Goal: Task Accomplishment & Management: Complete application form

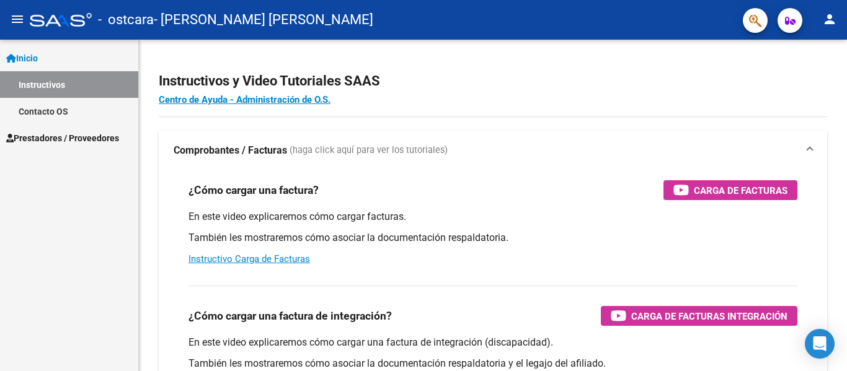
click at [45, 140] on span "Prestadores / Proveedores" at bounding box center [62, 138] width 113 height 14
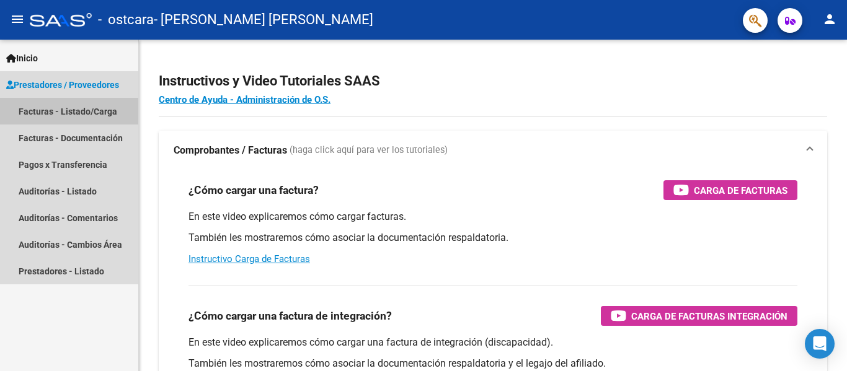
click at [60, 108] on link "Facturas - Listado/Carga" at bounding box center [69, 111] width 138 height 27
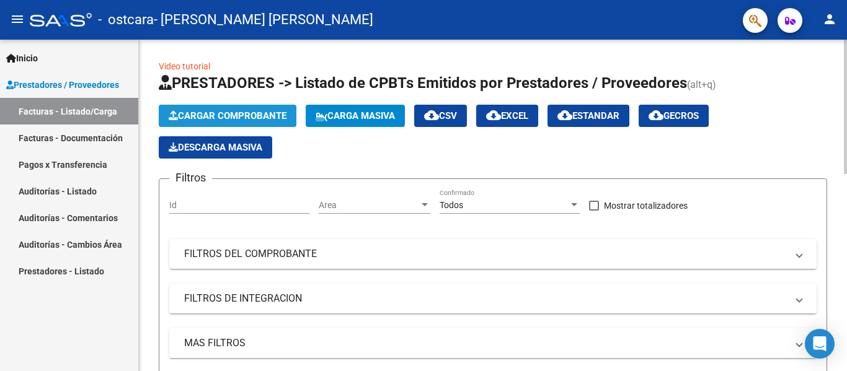
click at [225, 117] on span "Cargar Comprobante" at bounding box center [228, 115] width 118 height 11
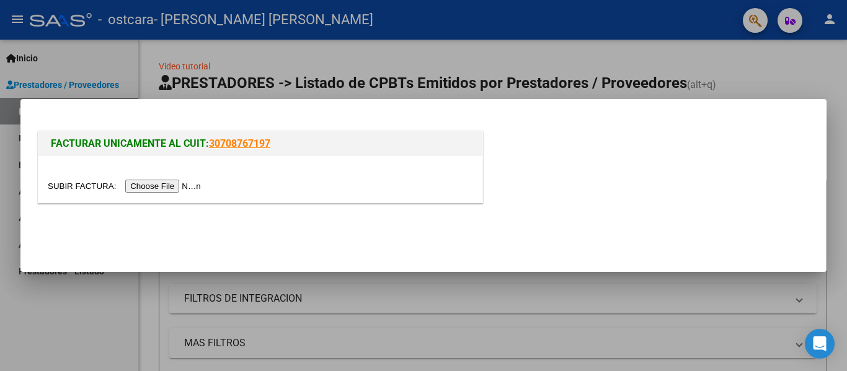
click at [161, 185] on input "file" at bounding box center [126, 186] width 157 height 13
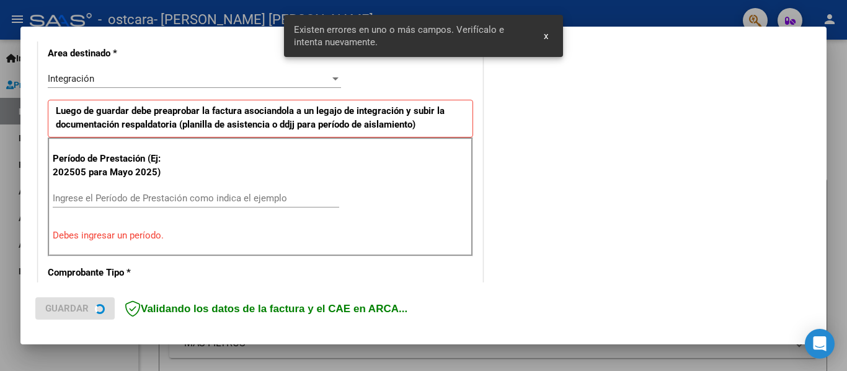
scroll to position [311, 0]
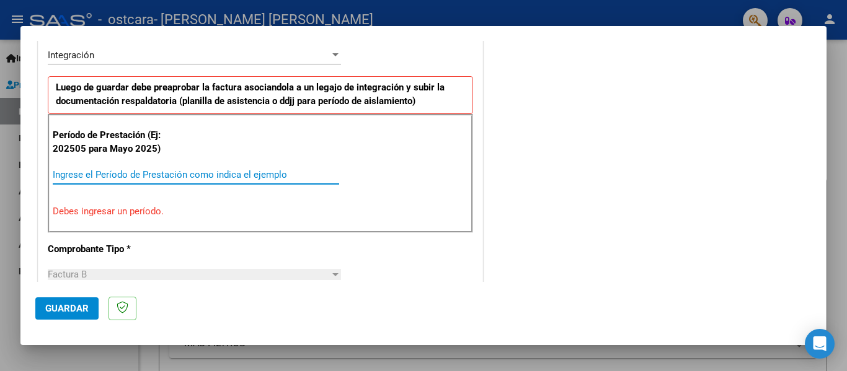
click at [175, 172] on input "Ingrese el Período de Prestación como indica el ejemplo" at bounding box center [196, 174] width 287 height 11
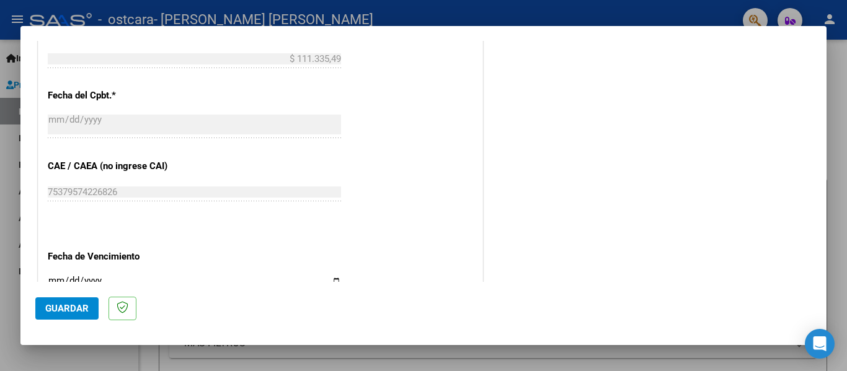
scroll to position [745, 0]
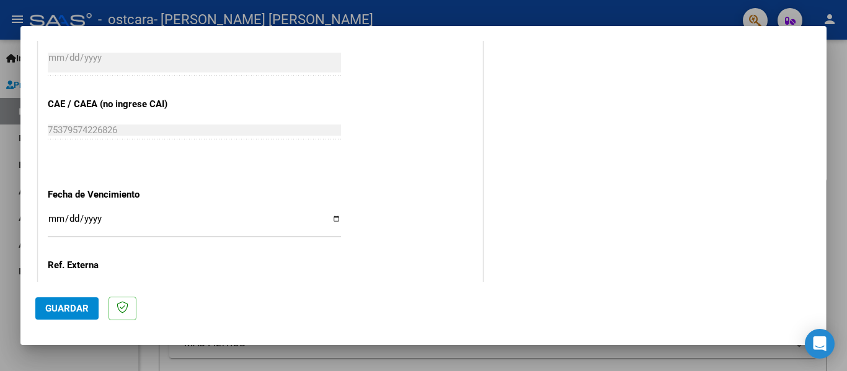
type input "202508"
click at [327, 228] on input "Ingresar la fecha" at bounding box center [194, 224] width 293 height 20
click at [335, 216] on input "Ingresar la fecha" at bounding box center [194, 224] width 293 height 20
type input "[DATE]"
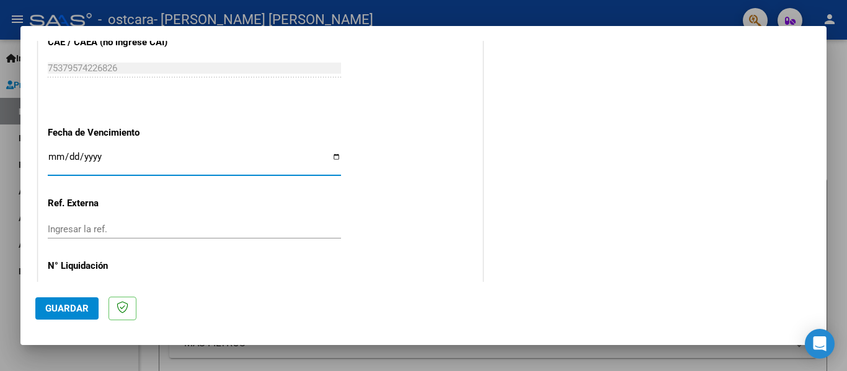
scroll to position [850, 0]
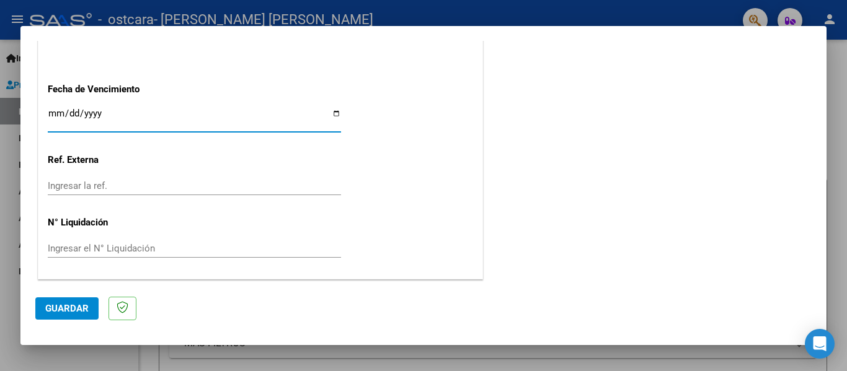
click at [78, 307] on span "Guardar" at bounding box center [66, 308] width 43 height 11
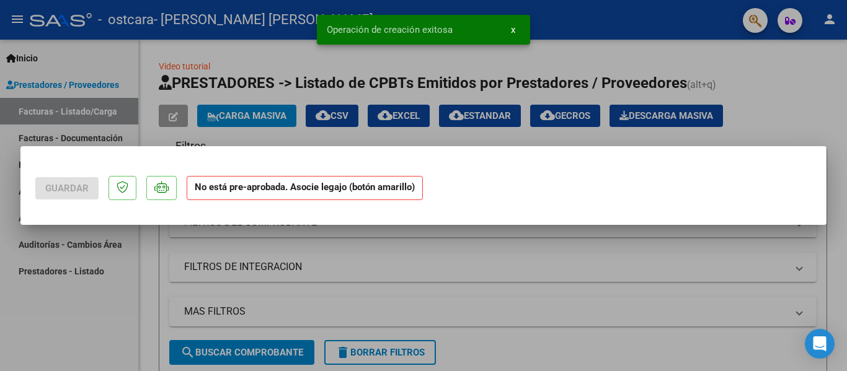
scroll to position [0, 0]
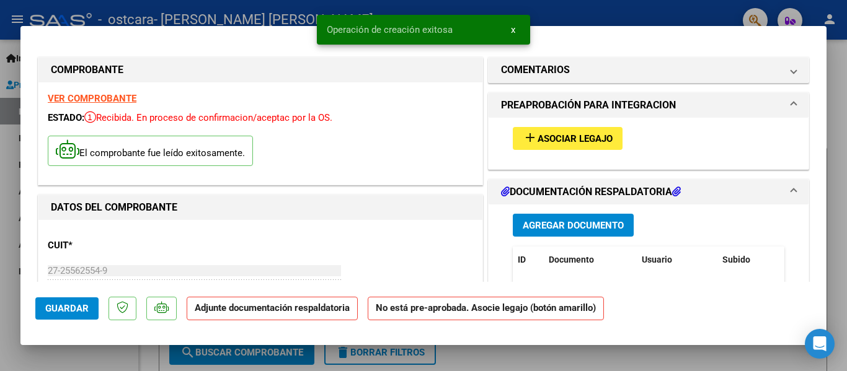
click at [583, 139] on span "Asociar Legajo" at bounding box center [575, 138] width 75 height 11
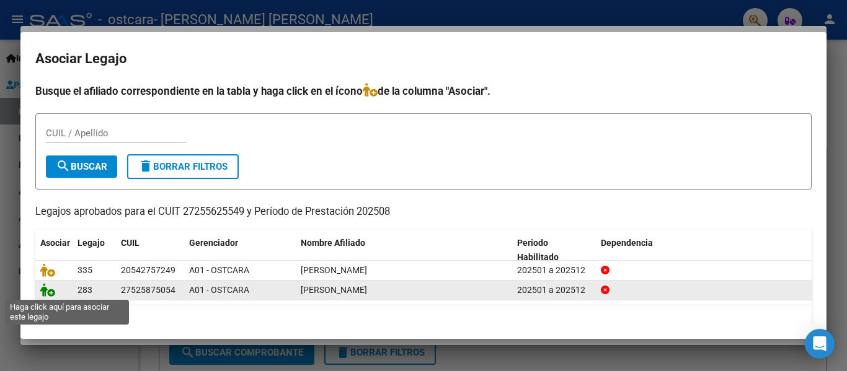
click at [50, 295] on icon at bounding box center [47, 290] width 15 height 14
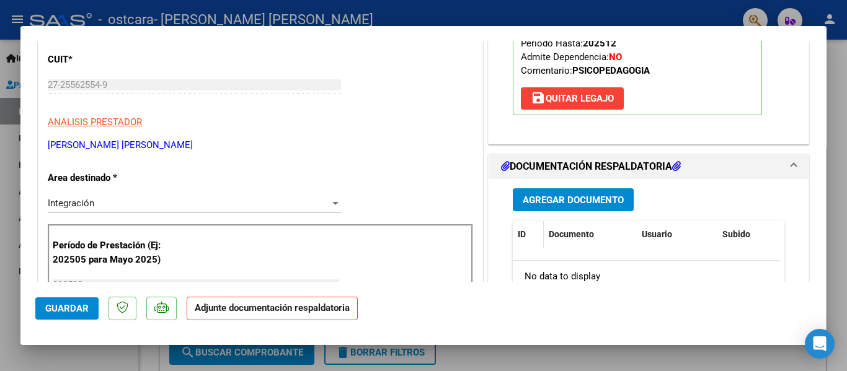
scroll to position [248, 0]
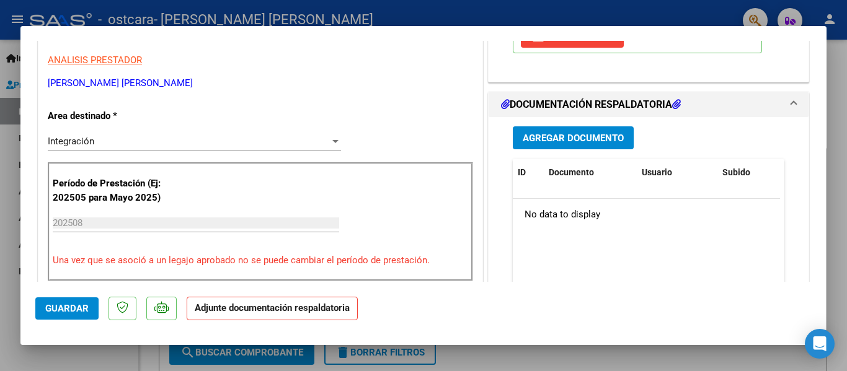
click at [559, 134] on span "Agregar Documento" at bounding box center [573, 138] width 101 height 11
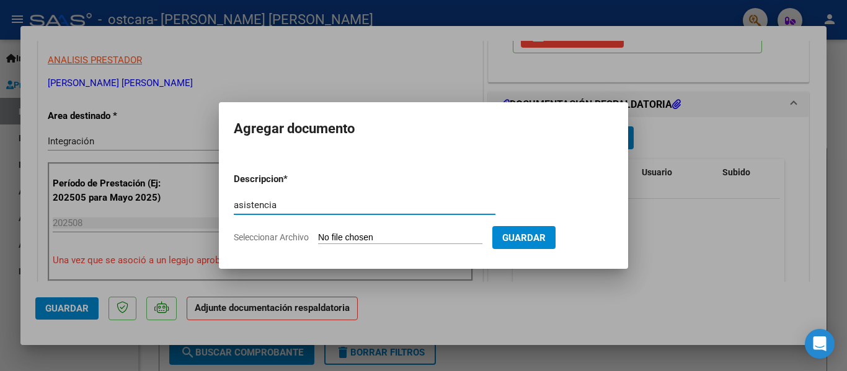
type input "asistencia"
click at [389, 240] on input "Seleccionar Archivo" at bounding box center [400, 239] width 164 height 12
type input "C:\fakepath\[PERSON_NAME] [DATE].pdf"
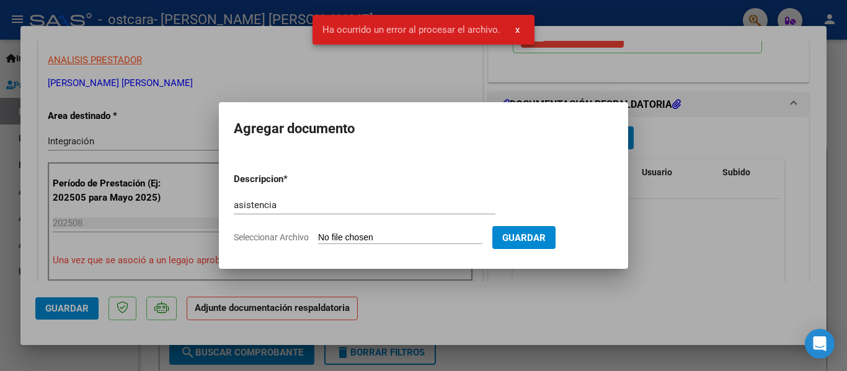
click at [392, 234] on input "Seleccionar Archivo" at bounding box center [400, 239] width 164 height 12
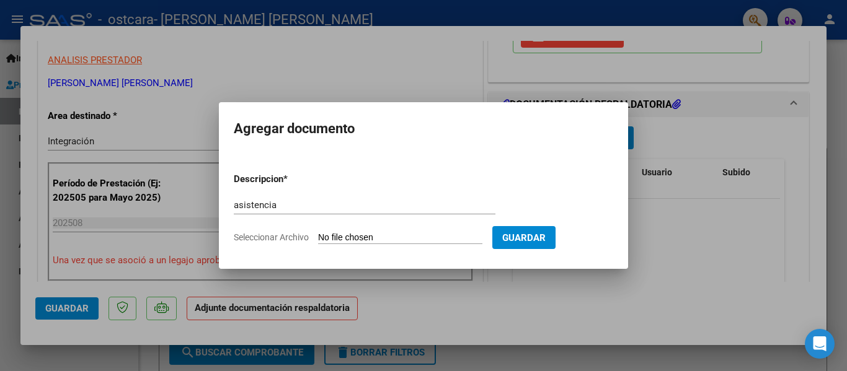
type input "C:\fakepath\[PERSON_NAME] [DATE].pdf"
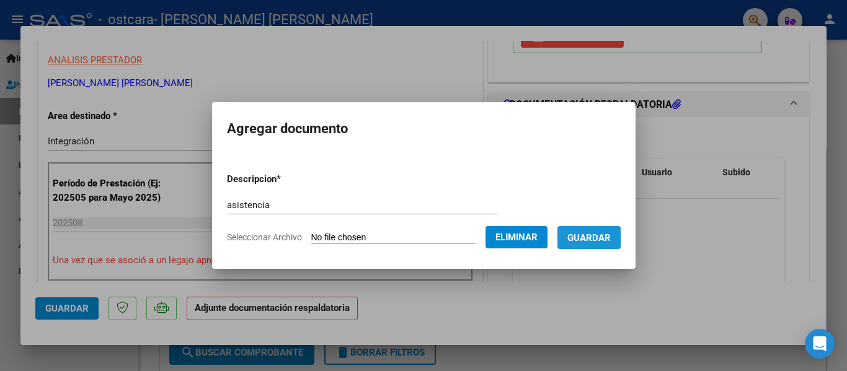
click at [611, 237] on span "Guardar" at bounding box center [588, 238] width 43 height 11
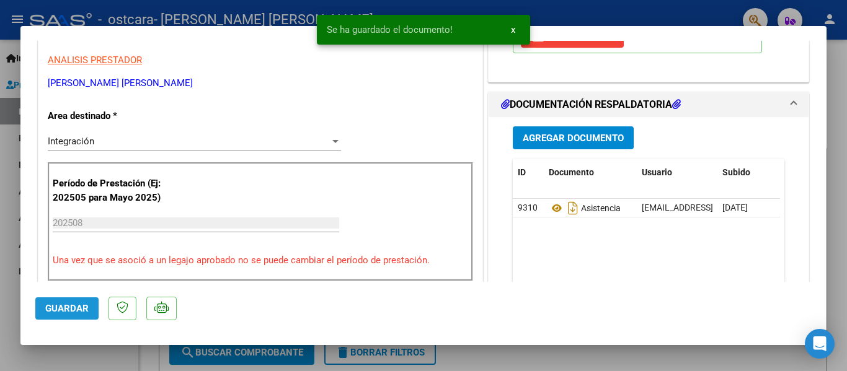
click at [58, 306] on span "Guardar" at bounding box center [66, 308] width 43 height 11
click at [831, 236] on div at bounding box center [423, 185] width 847 height 371
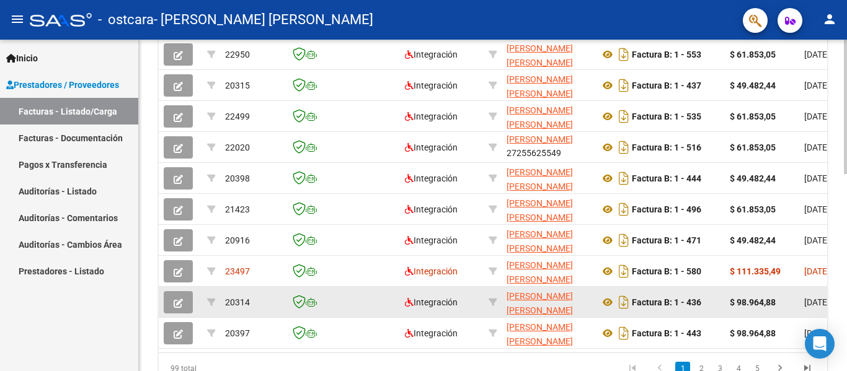
scroll to position [300, 0]
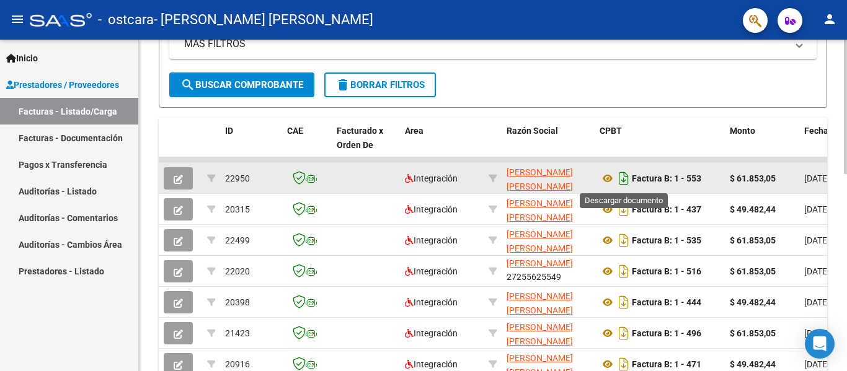
click at [624, 178] on icon "Descargar documento" at bounding box center [624, 179] width 16 height 20
click at [604, 177] on icon at bounding box center [608, 178] width 16 height 15
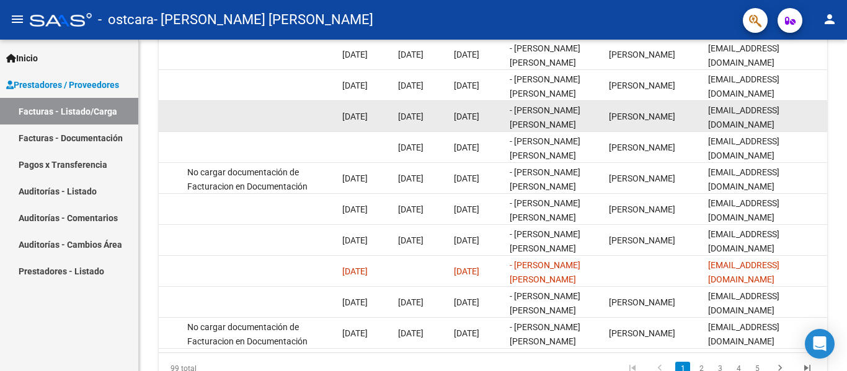
scroll to position [486, 0]
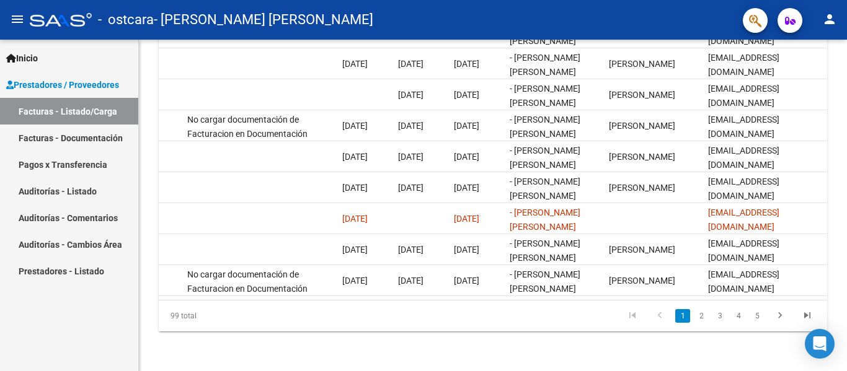
click at [73, 108] on link "Facturas - Listado/Carga" at bounding box center [69, 111] width 138 height 27
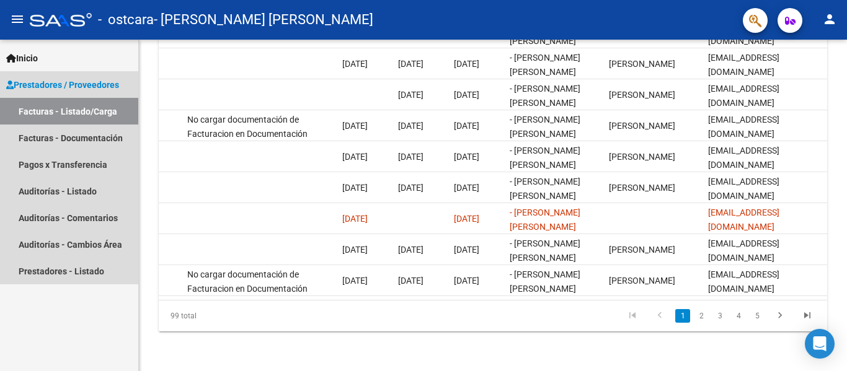
click at [69, 84] on span "Prestadores / Proveedores" at bounding box center [62, 85] width 113 height 14
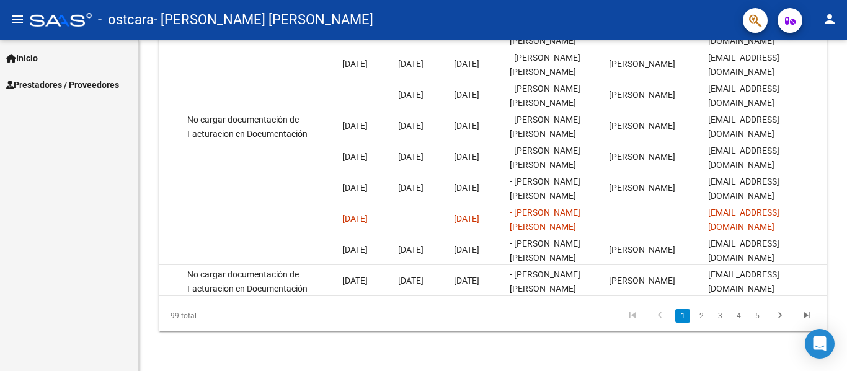
click at [86, 78] on span "Prestadores / Proveedores" at bounding box center [62, 85] width 113 height 14
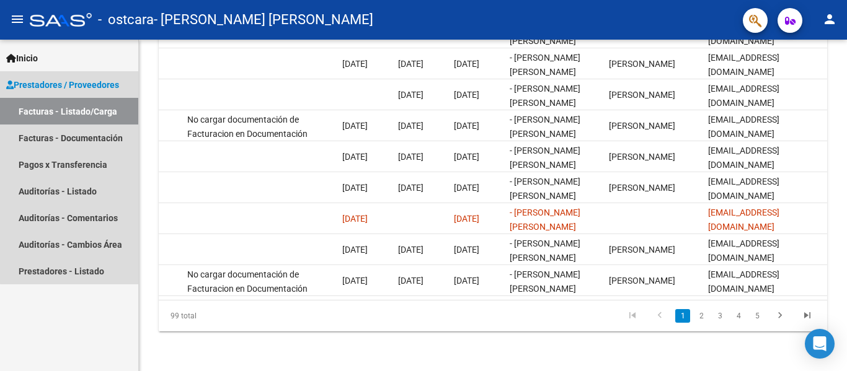
click at [92, 109] on link "Facturas - Listado/Carga" at bounding box center [69, 111] width 138 height 27
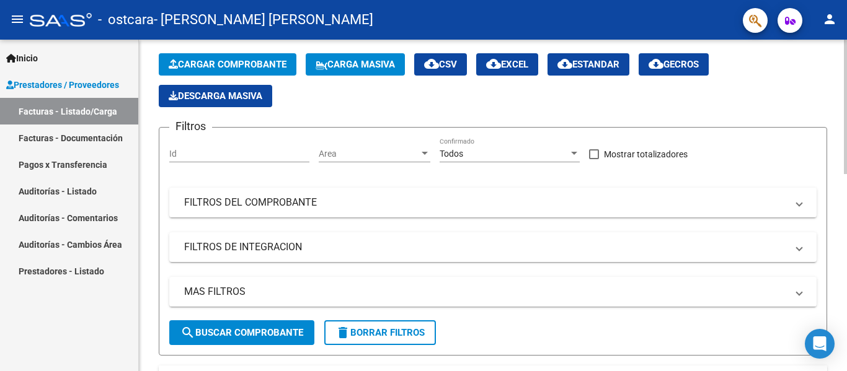
scroll to position [0, 0]
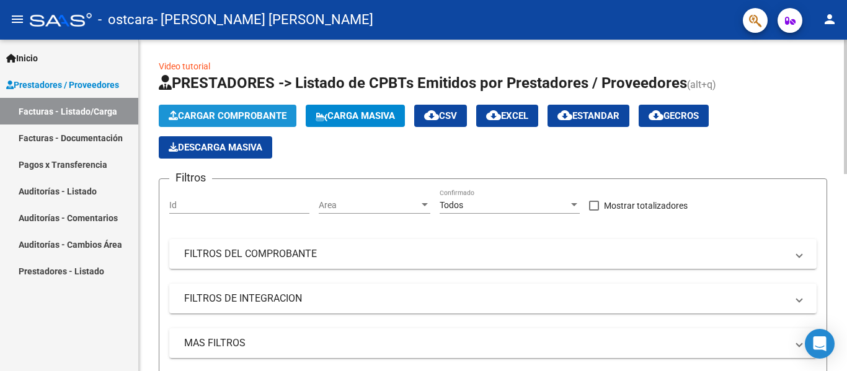
click at [226, 114] on span "Cargar Comprobante" at bounding box center [228, 115] width 118 height 11
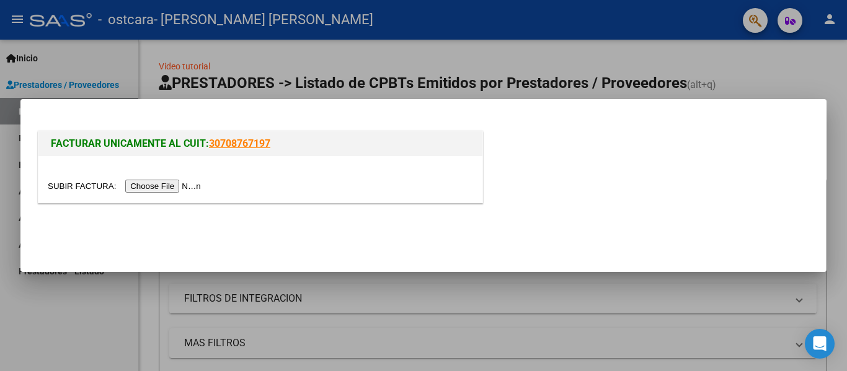
click at [171, 182] on input "file" at bounding box center [126, 186] width 157 height 13
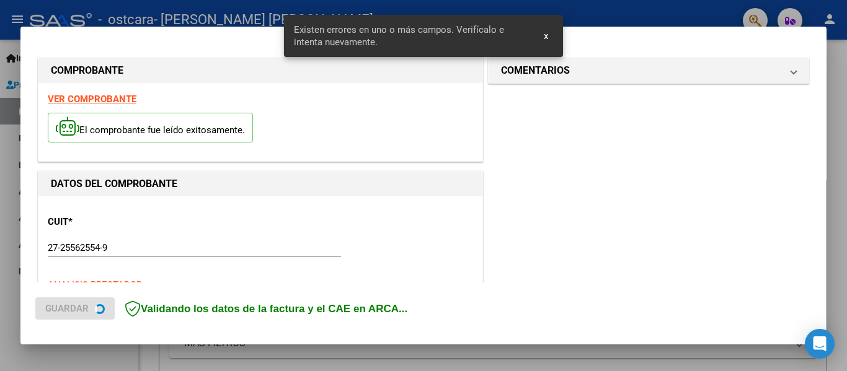
scroll to position [311, 0]
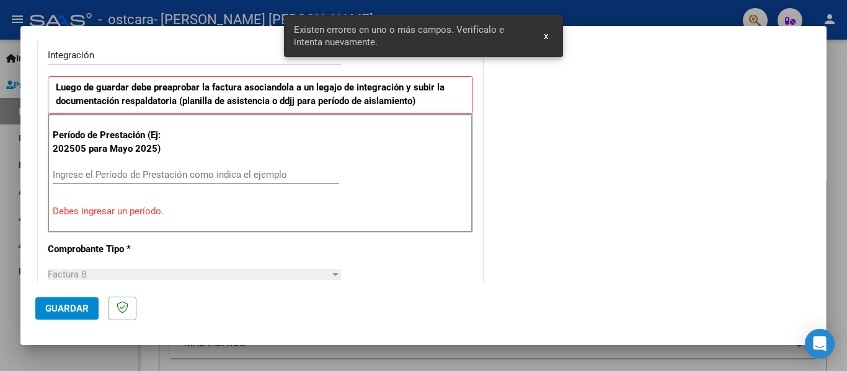
click at [98, 172] on input "Ingrese el Período de Prestación como indica el ejemplo" at bounding box center [196, 174] width 287 height 11
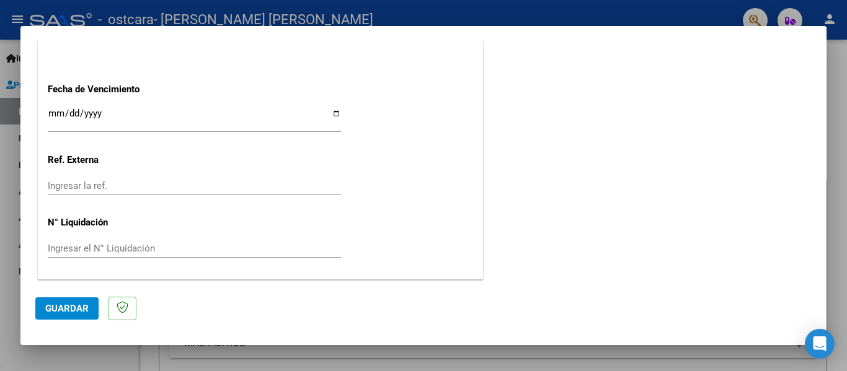
scroll to position [788, 0]
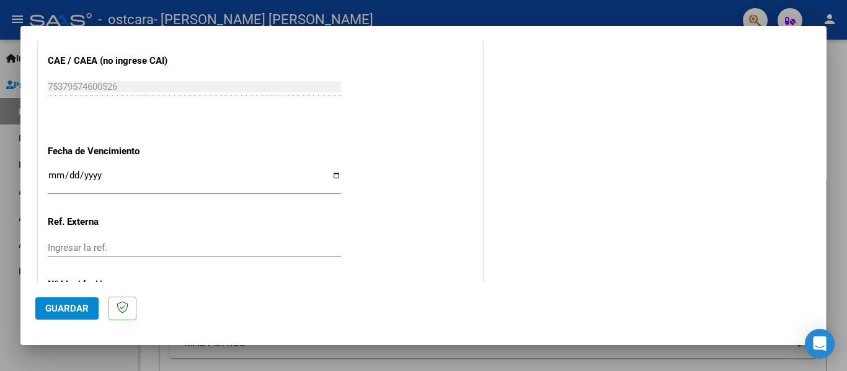
type input "202508"
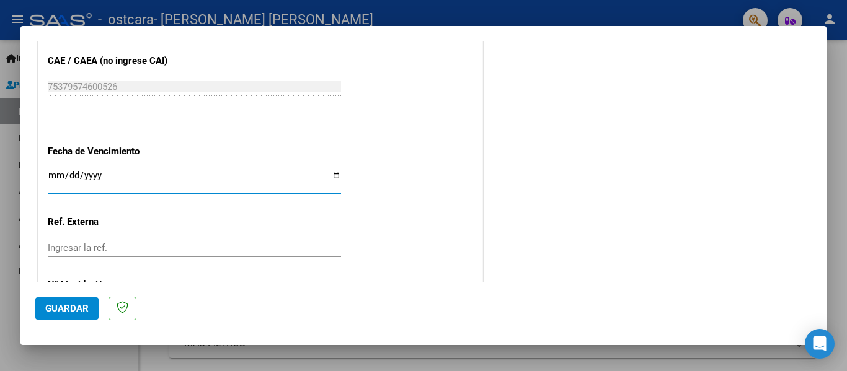
click at [333, 175] on input "Ingresar la fecha" at bounding box center [194, 181] width 293 height 20
type input "[DATE]"
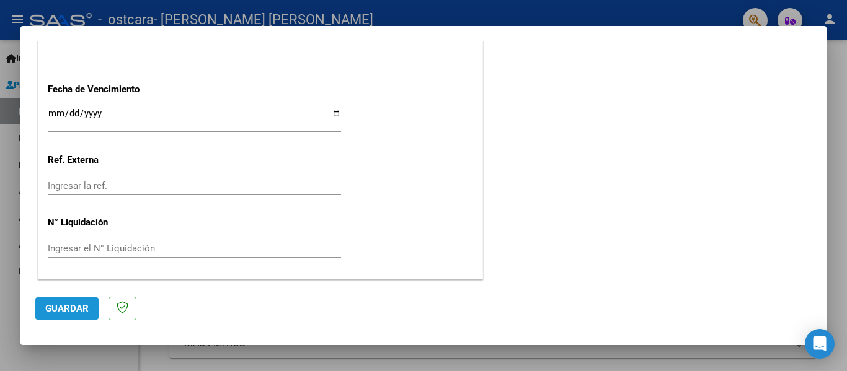
click at [74, 304] on span "Guardar" at bounding box center [66, 308] width 43 height 11
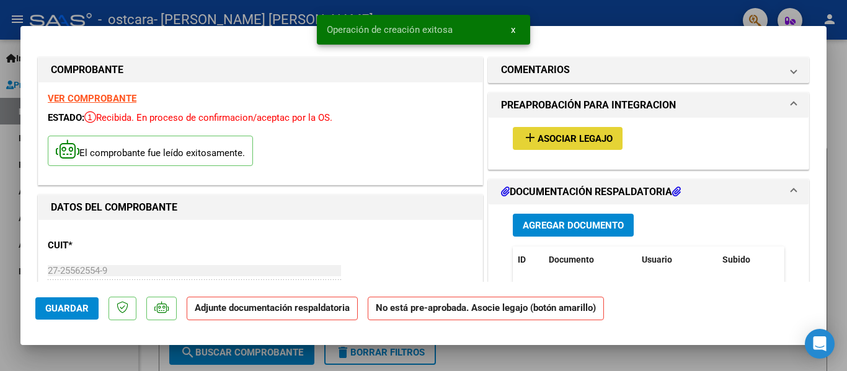
click at [562, 143] on span "Asociar Legajo" at bounding box center [575, 138] width 75 height 11
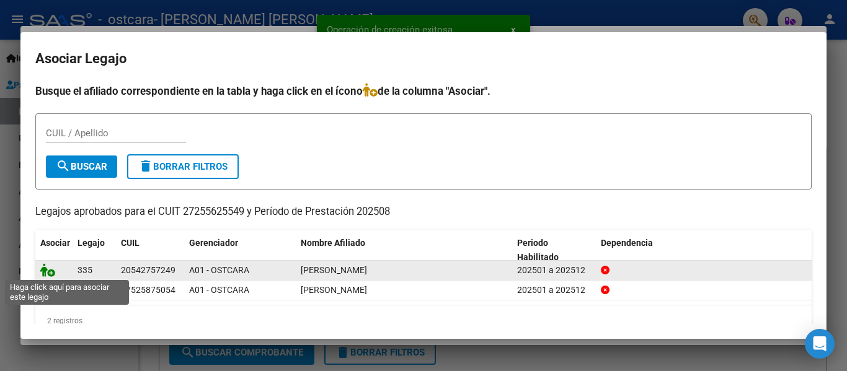
click at [46, 275] on icon at bounding box center [47, 271] width 15 height 14
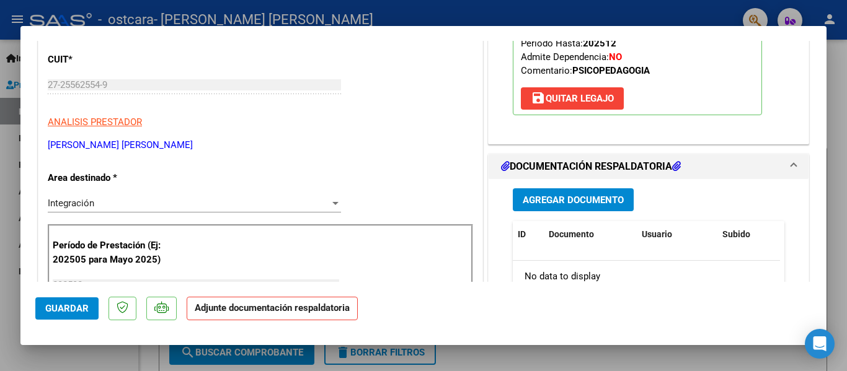
scroll to position [248, 0]
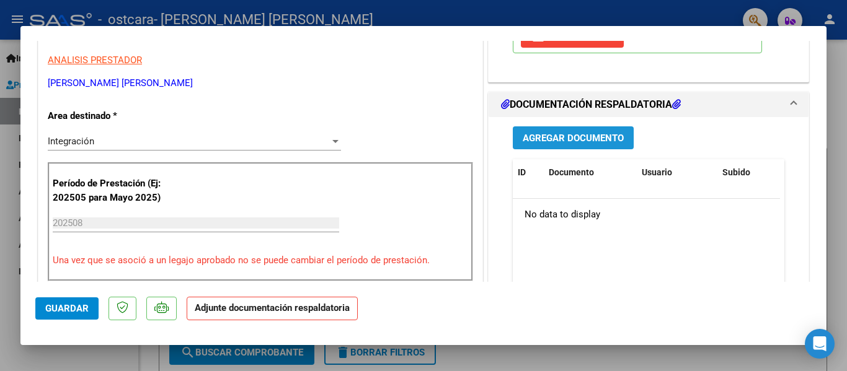
click at [572, 141] on span "Agregar Documento" at bounding box center [573, 138] width 101 height 11
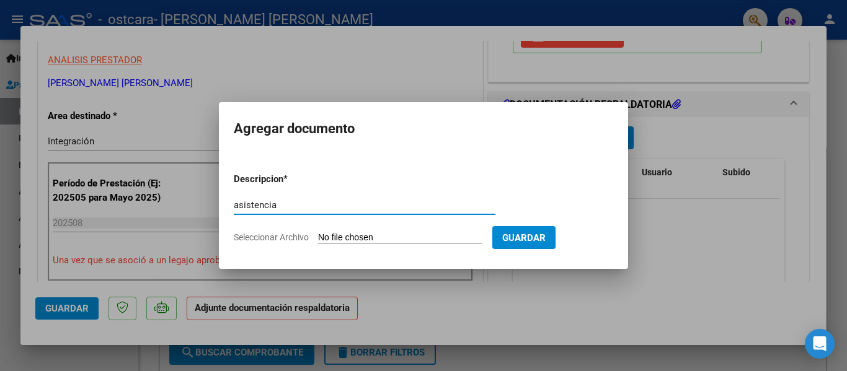
type input "asistencia"
click at [378, 231] on form "Descripcion * asistencia Escriba aquí una descripcion Seleccionar Archivo Guard…" at bounding box center [424, 208] width 380 height 91
click at [380, 240] on input "Seleccionar Archivo" at bounding box center [400, 239] width 164 height 12
type input "C:\fakepath\[PERSON_NAME][DATE].pdf"
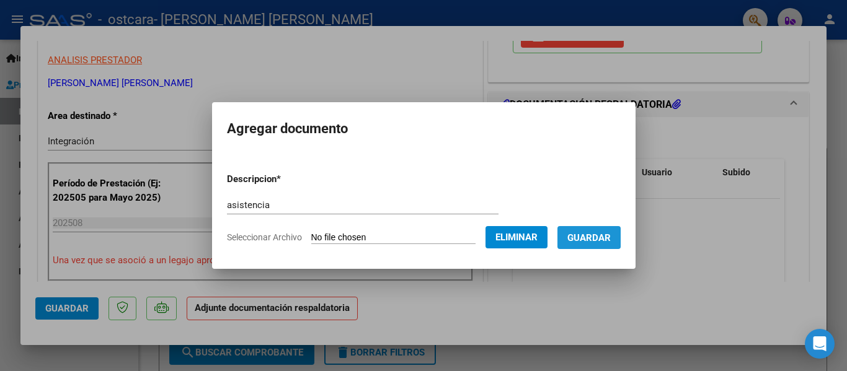
click at [597, 236] on span "Guardar" at bounding box center [588, 238] width 43 height 11
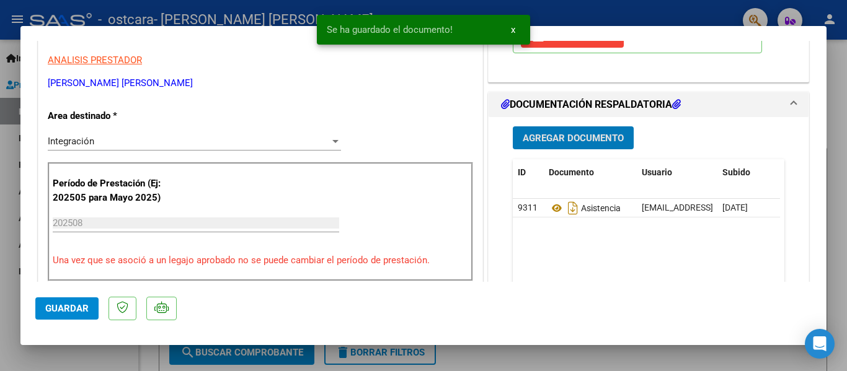
scroll to position [372, 0]
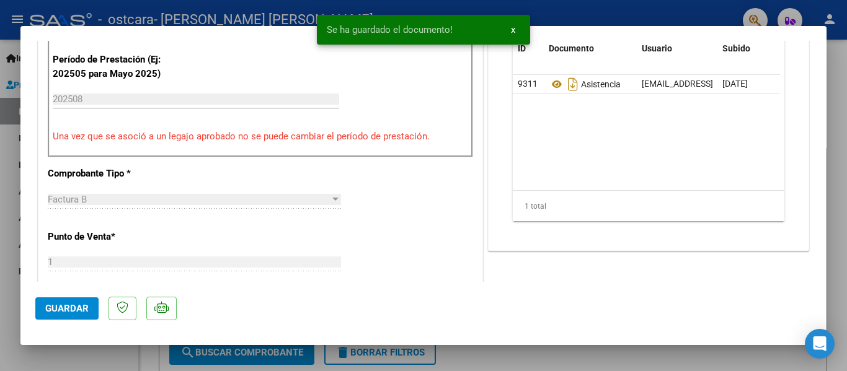
click at [64, 309] on span "Guardar" at bounding box center [66, 308] width 43 height 11
click at [839, 234] on div at bounding box center [423, 185] width 847 height 371
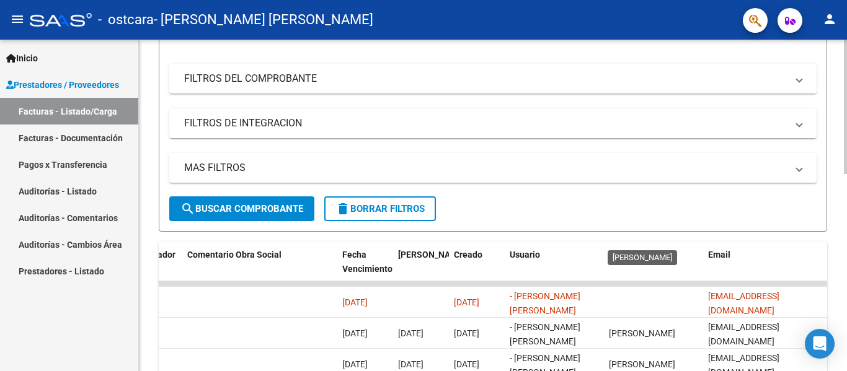
scroll to position [51, 0]
